Goal: Information Seeking & Learning: Check status

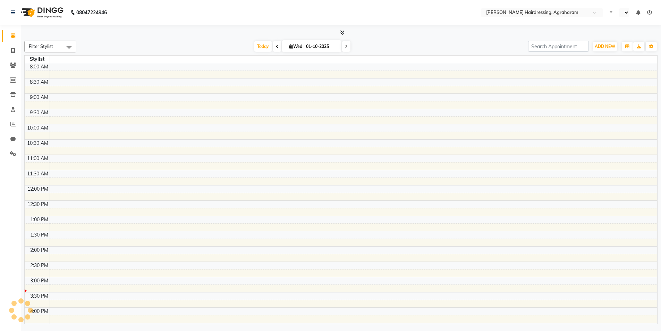
select select "en"
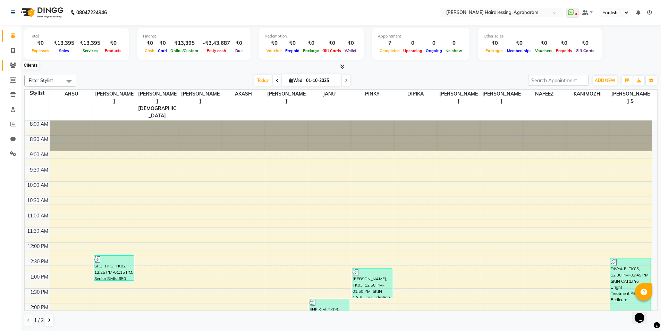
click at [12, 65] on icon at bounding box center [13, 64] width 7 height 5
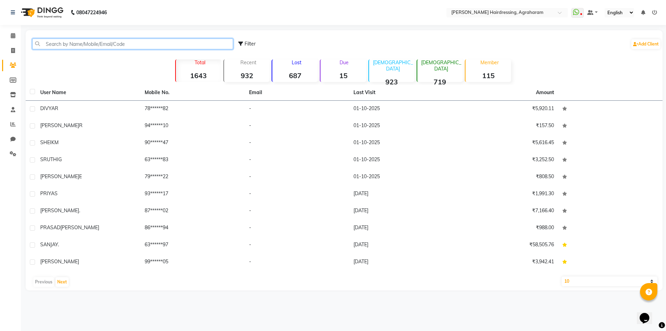
click at [81, 43] on input "text" at bounding box center [132, 44] width 201 height 11
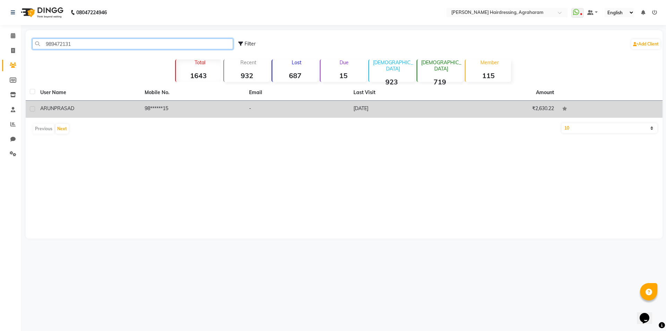
type input "989472131"
click at [154, 106] on td "98******15" at bounding box center [193, 109] width 104 height 17
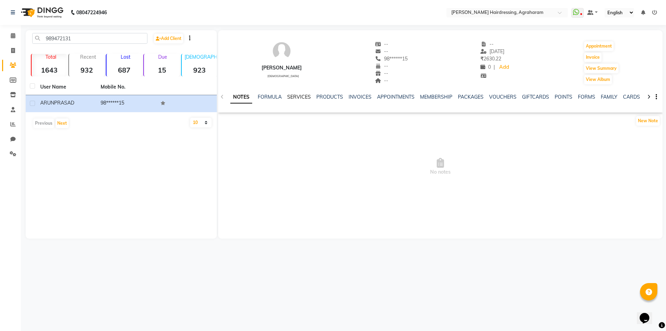
click at [304, 96] on link "SERVICES" at bounding box center [299, 97] width 24 height 6
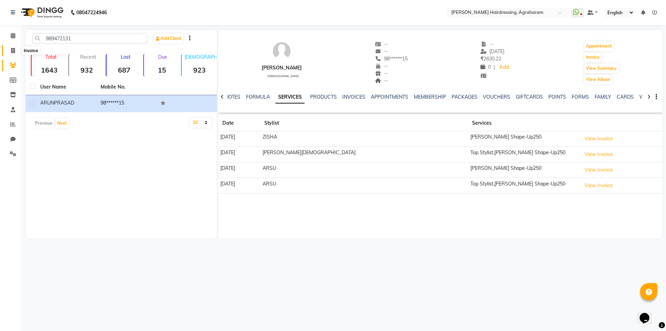
click at [12, 51] on icon at bounding box center [13, 50] width 4 height 5
select select "service"
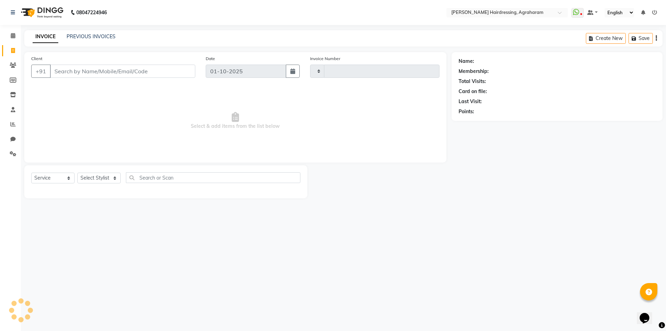
type input "3083"
select select "7962"
click at [84, 35] on link "PREVIOUS INVOICES" at bounding box center [91, 36] width 49 height 6
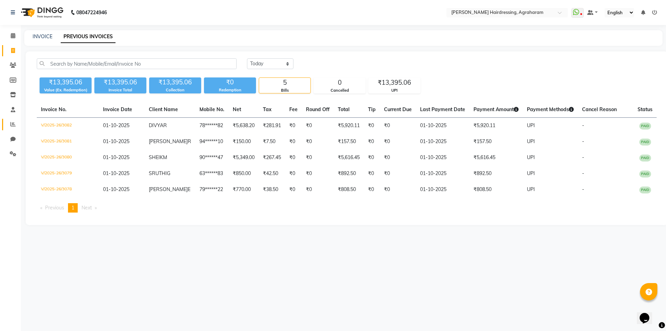
click at [10, 119] on link "Reports" at bounding box center [10, 124] width 17 height 11
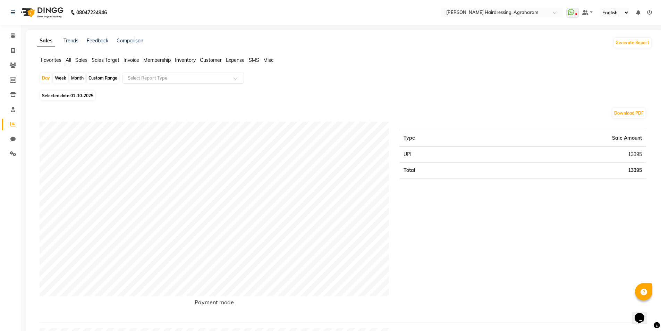
click at [79, 59] on span "Sales" at bounding box center [81, 60] width 12 height 6
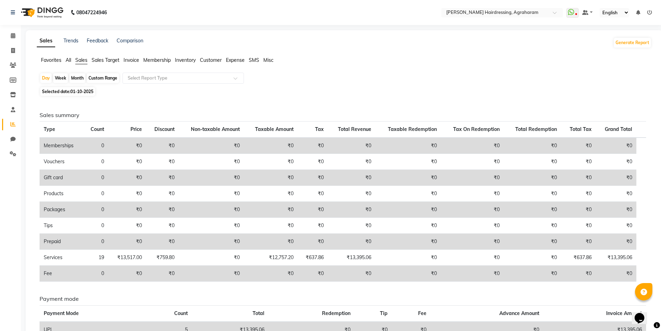
click at [103, 59] on span "Sales Target" at bounding box center [106, 60] width 28 height 6
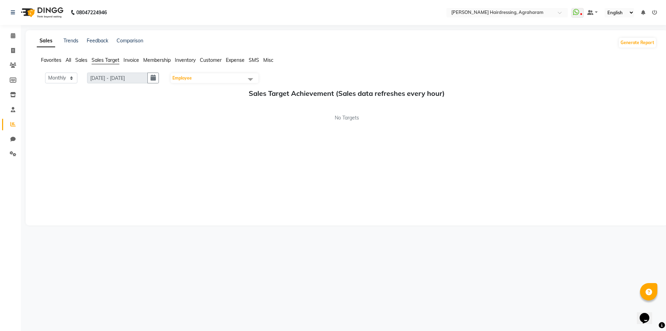
click at [86, 59] on span "Sales" at bounding box center [81, 60] width 12 height 6
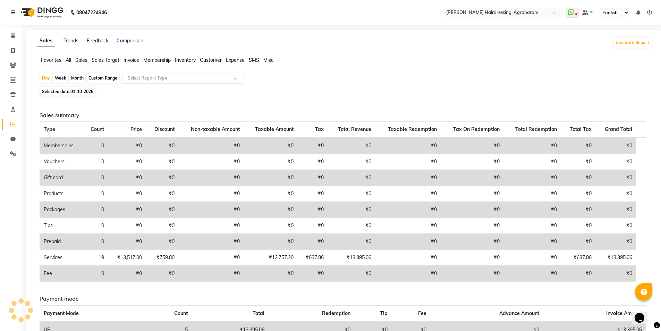
click at [98, 83] on div "Custom Range" at bounding box center [103, 78] width 32 height 10
select select "10"
select select "2025"
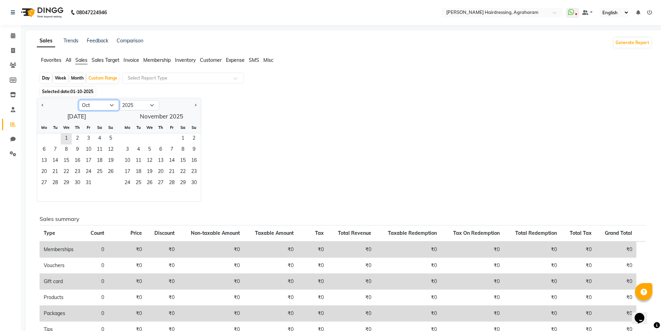
click at [101, 106] on select "Jan Feb Mar Apr May Jun [DATE] Aug Sep Oct Nov Dec" at bounding box center [99, 105] width 40 height 10
select select "9"
click at [79, 100] on select "Jan Feb Mar Apr May Jun [DATE] Aug Sep Oct Nov Dec" at bounding box center [99, 105] width 40 height 10
click at [45, 137] on span "1" at bounding box center [44, 138] width 11 height 11
click at [53, 184] on span "30" at bounding box center [55, 183] width 11 height 11
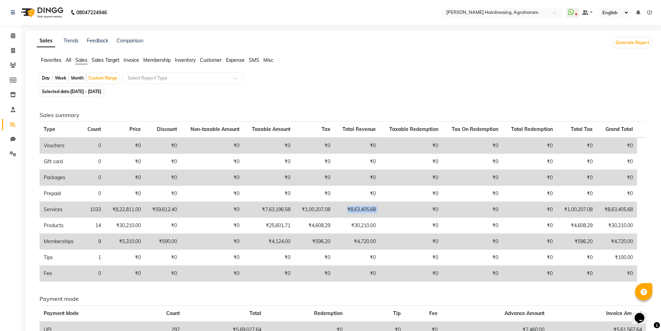
drag, startPoint x: 383, startPoint y: 210, endPoint x: 348, endPoint y: 209, distance: 35.1
click at [348, 209] on tr "Services 1033 ₹8,22,811.00 ₹59,612.40 ₹0 ₹7,63,196.58 ₹1,00,207.08 ₹8,63,405.68…" at bounding box center [343, 210] width 607 height 16
click at [14, 52] on icon at bounding box center [13, 50] width 4 height 5
select select "service"
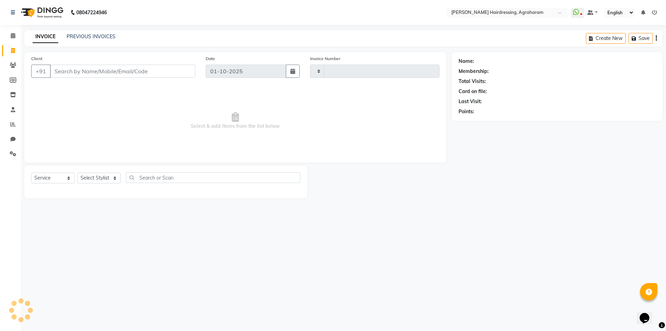
type input "3083"
select select "7962"
click at [84, 38] on link "PREVIOUS INVOICES" at bounding box center [91, 36] width 49 height 6
